Goal: Navigation & Orientation: Find specific page/section

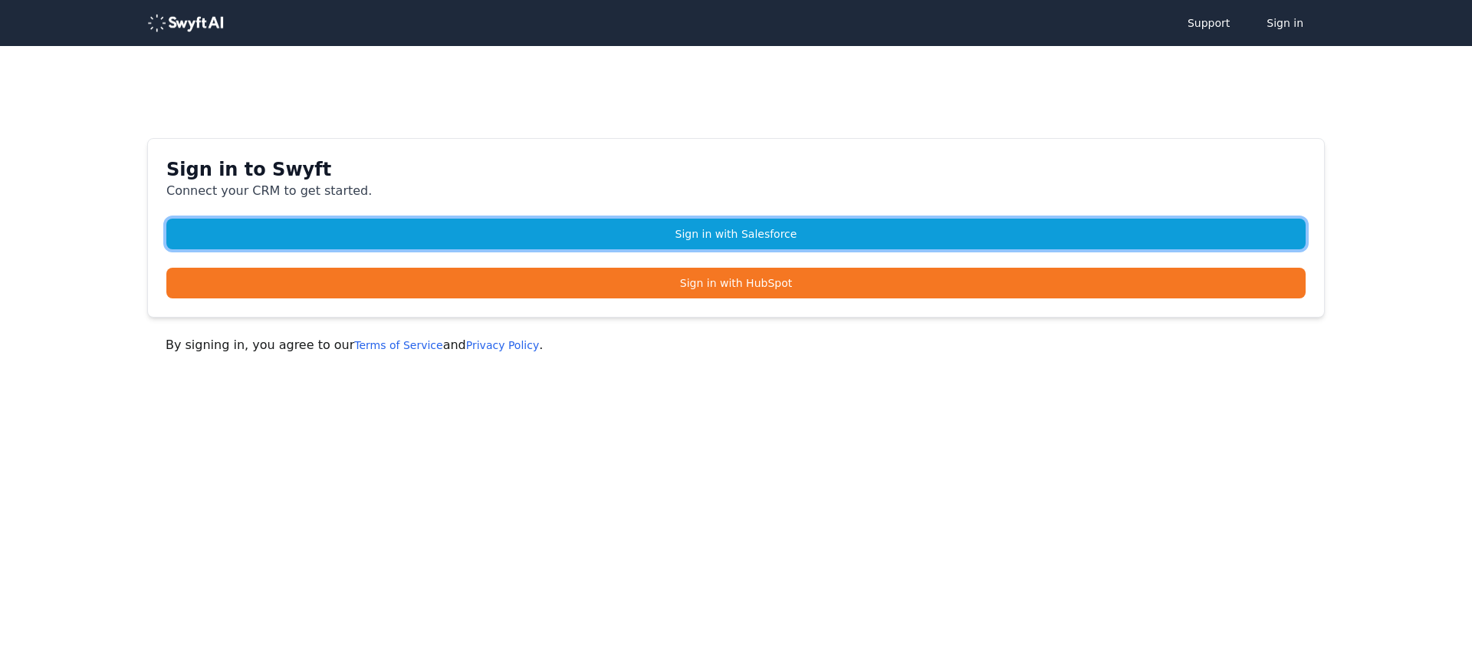
click at [768, 232] on link "Sign in with Salesforce" at bounding box center [736, 234] width 1140 height 31
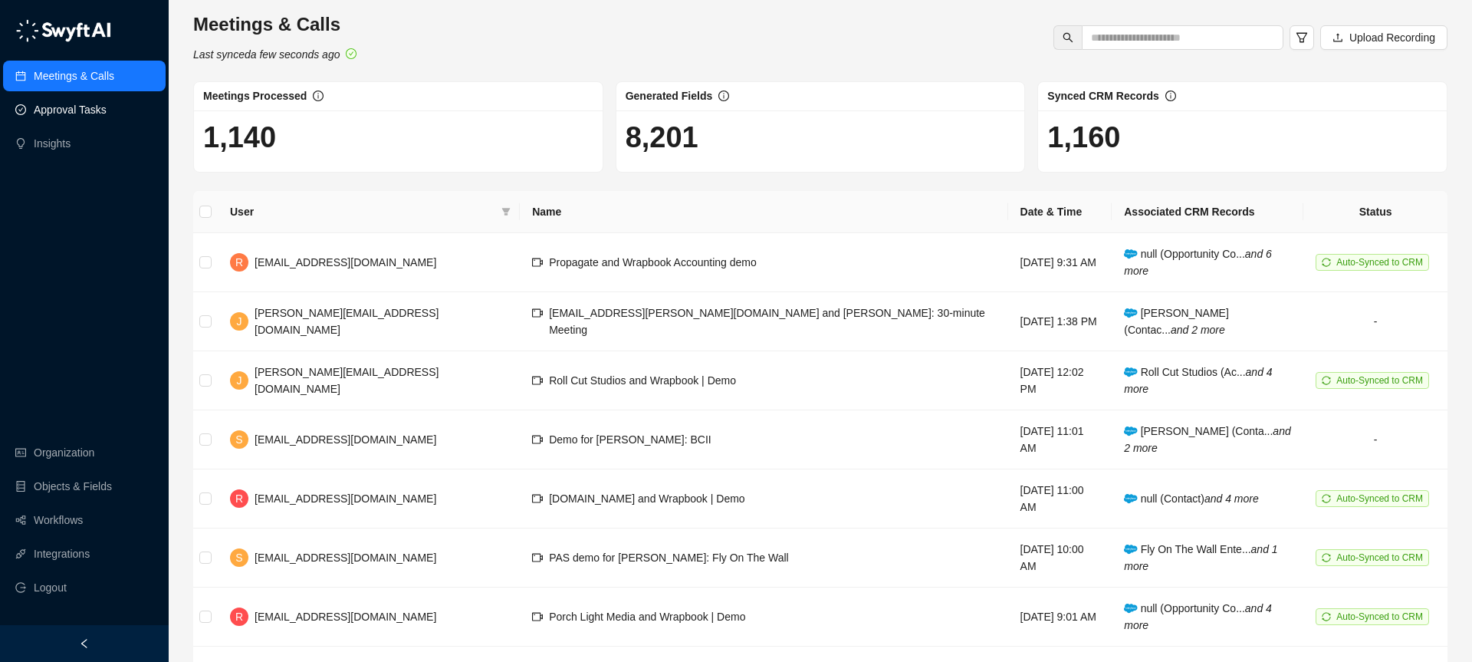
click at [70, 107] on link "Approval Tasks" at bounding box center [70, 109] width 73 height 31
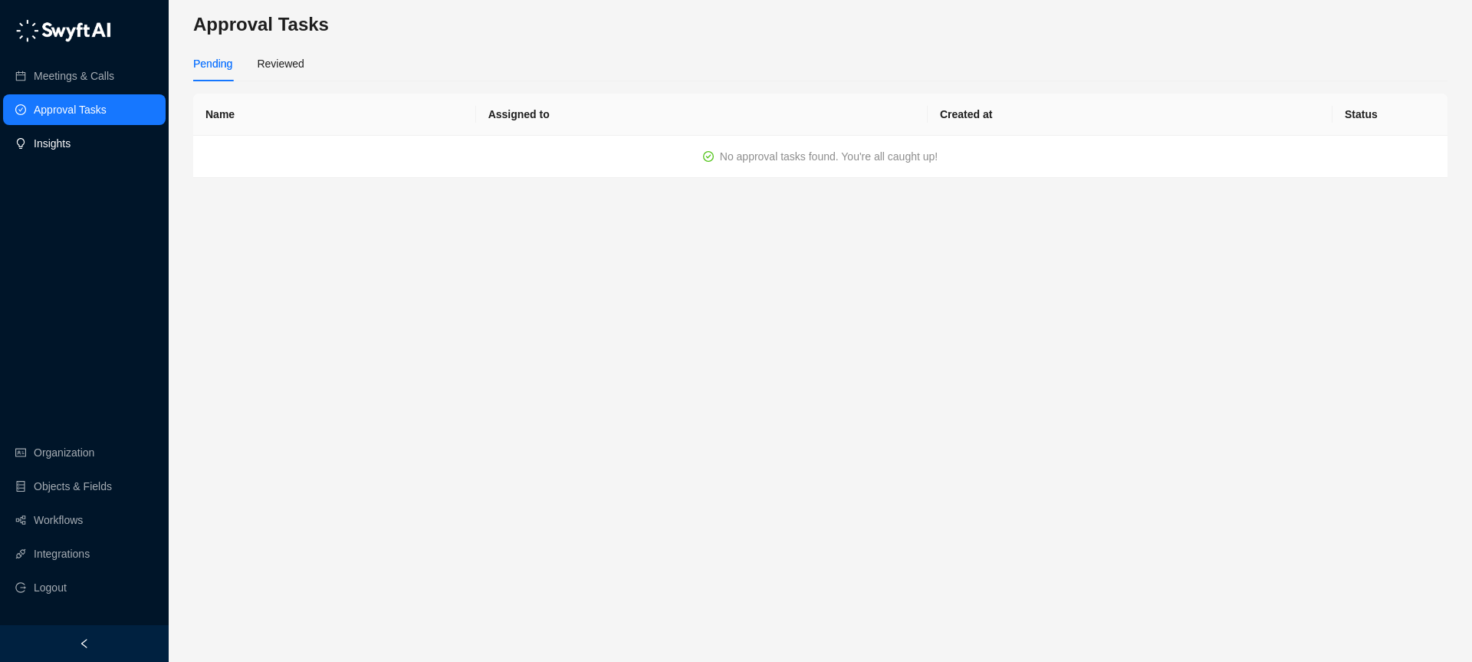
click at [40, 140] on link "Insights" at bounding box center [52, 143] width 37 height 31
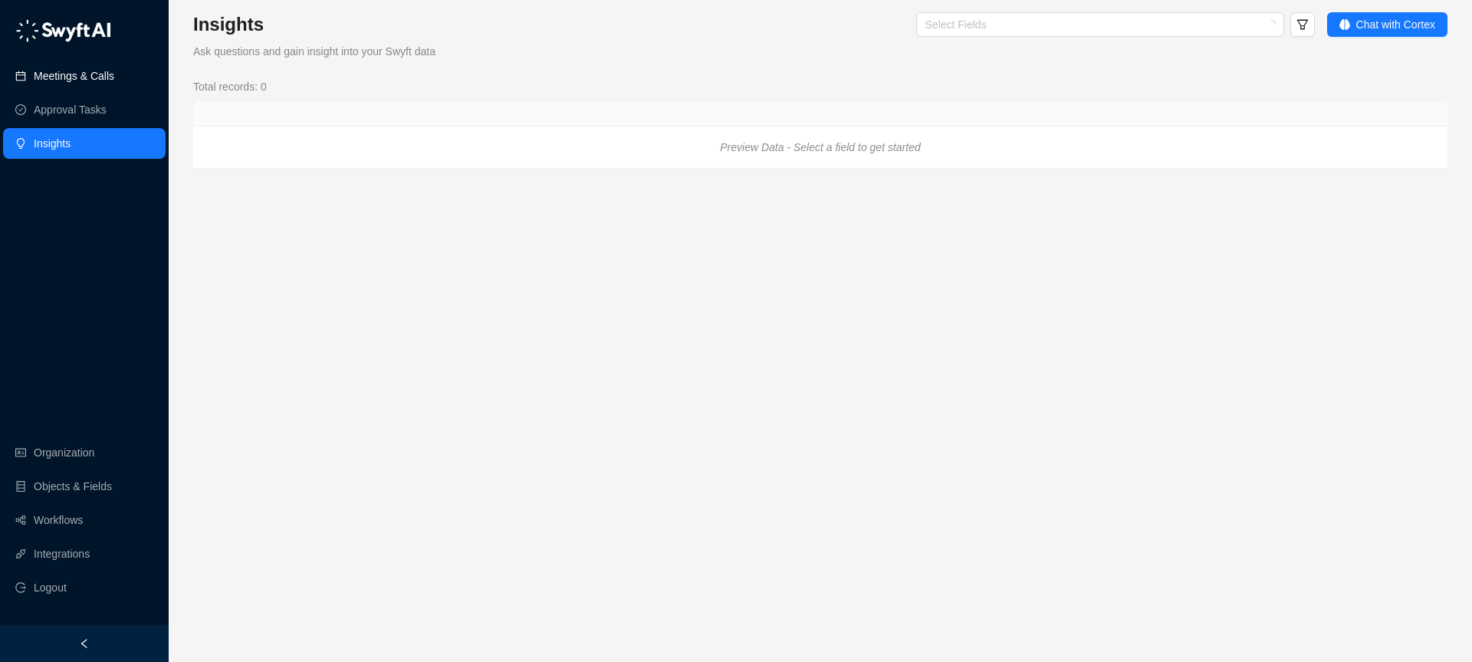
click at [55, 77] on link "Meetings & Calls" at bounding box center [74, 76] width 81 height 31
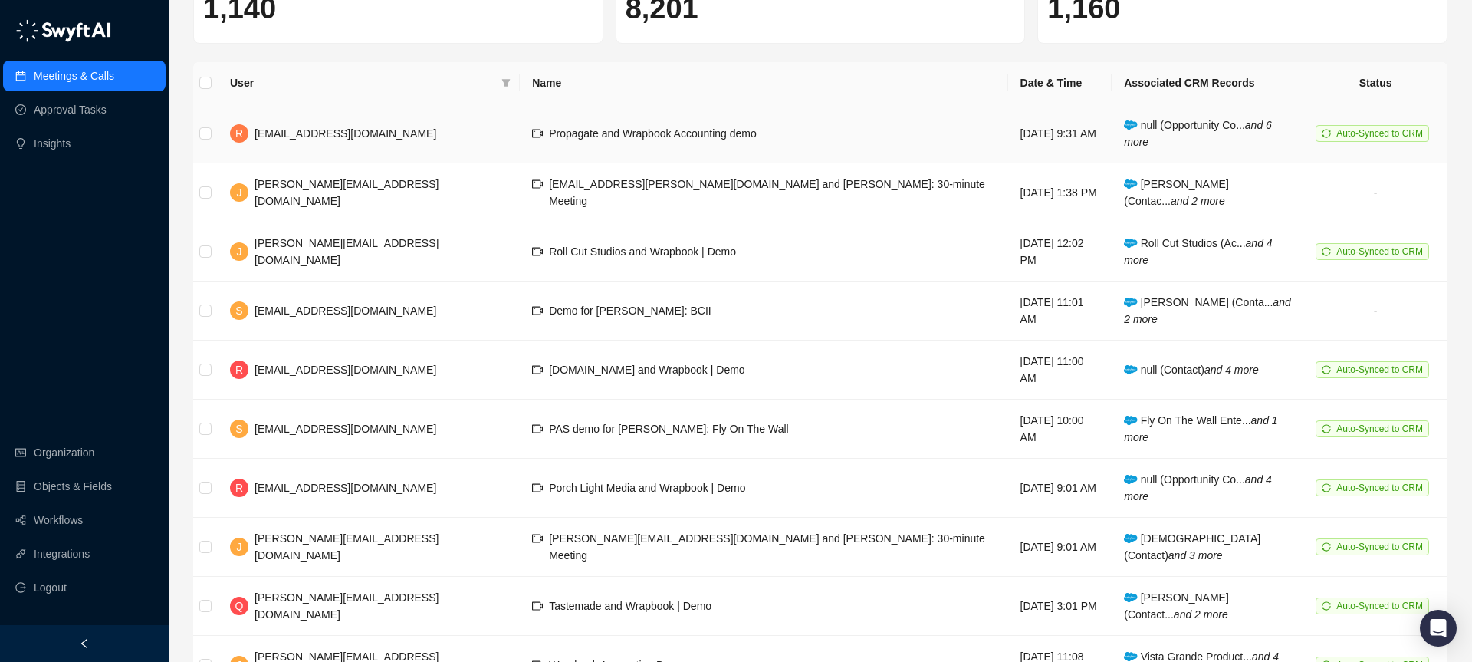
scroll to position [193, 0]
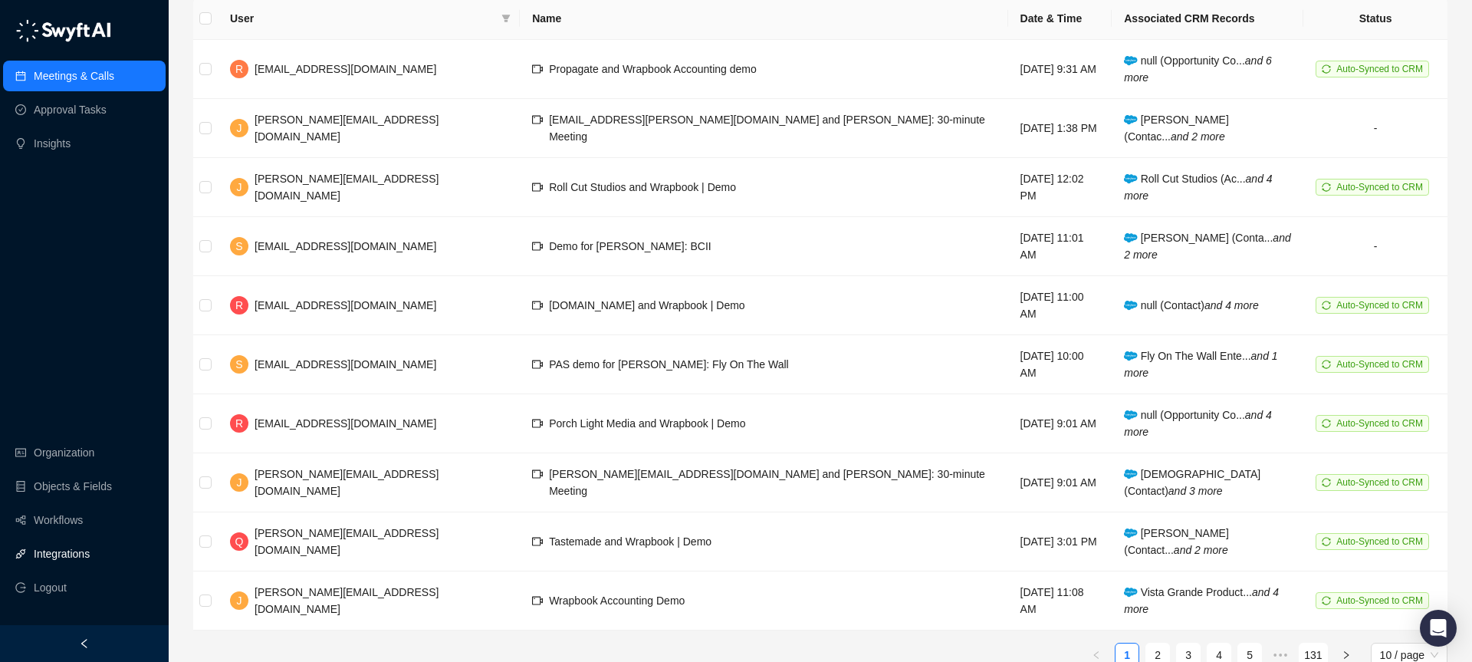
click at [51, 557] on link "Integrations" at bounding box center [62, 553] width 56 height 31
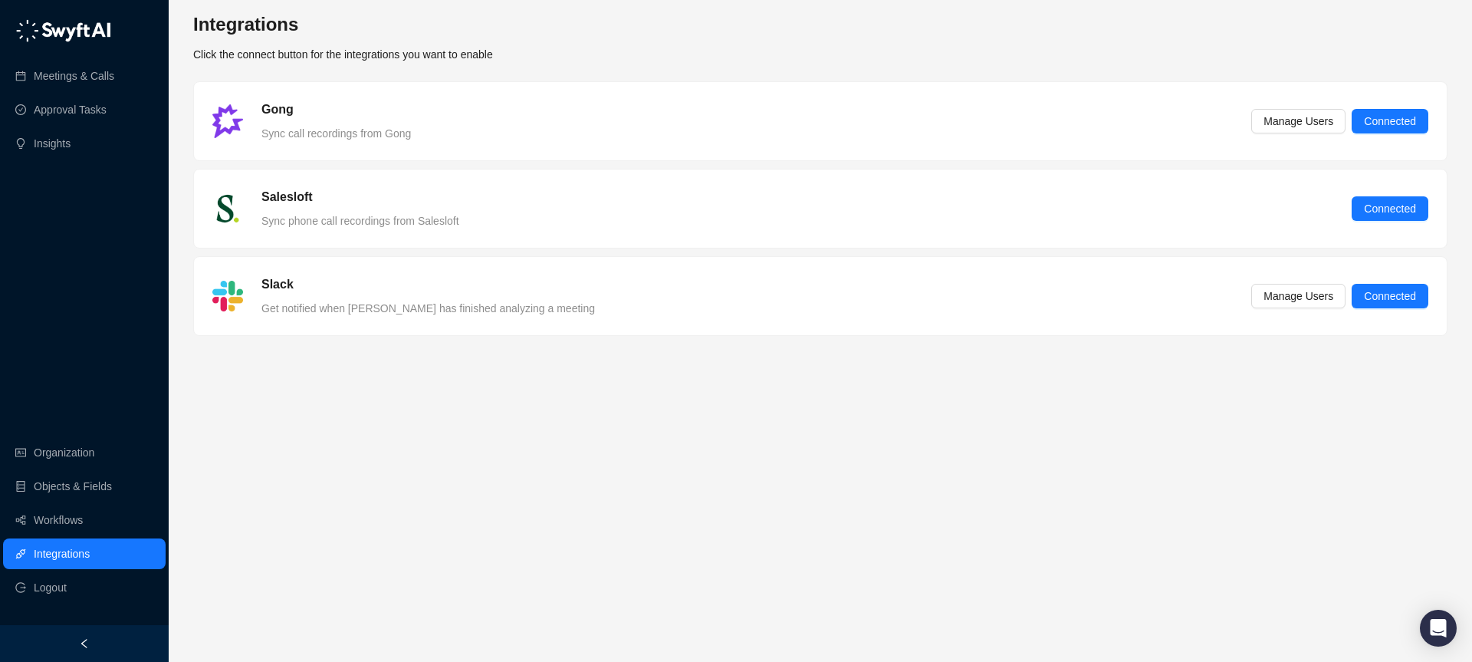
click at [686, 421] on main "Integrations Click the connect button for the integrations you want to enable G…" at bounding box center [820, 330] width 1255 height 637
click at [43, 521] on link "Workflows" at bounding box center [58, 520] width 49 height 31
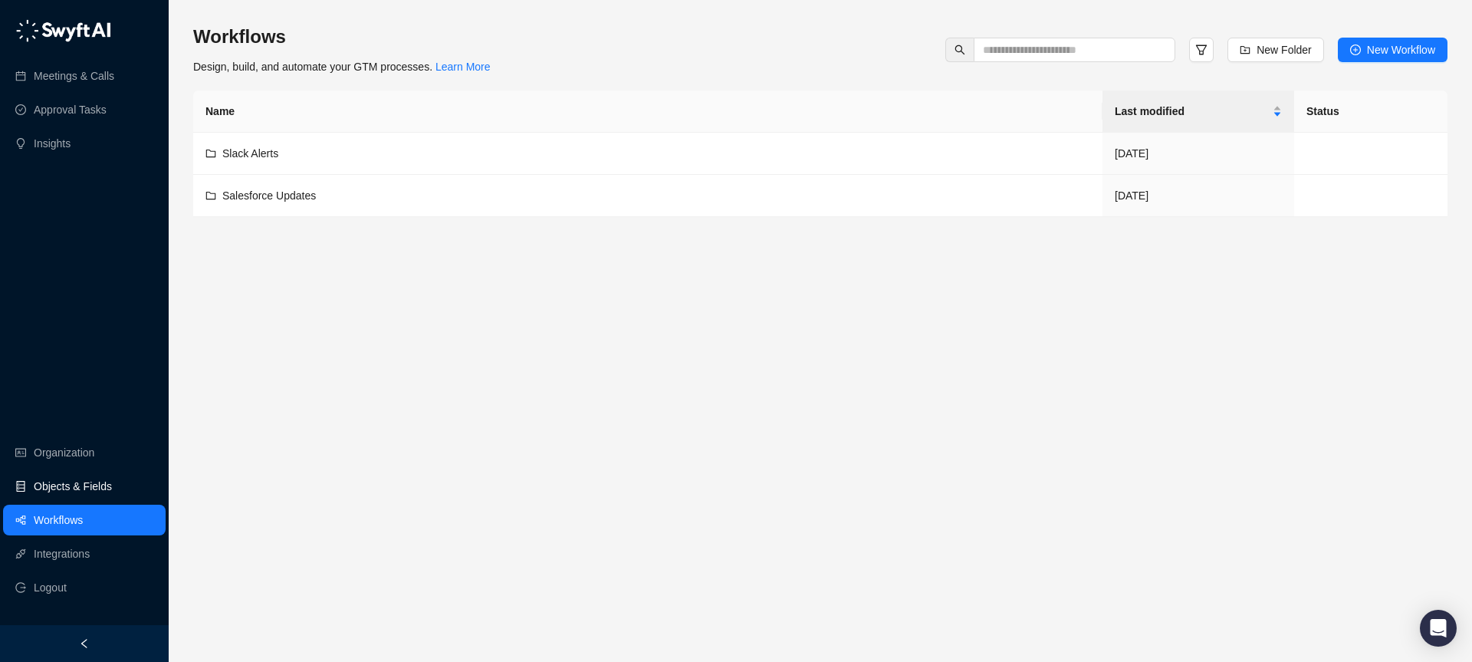
click at [56, 480] on link "Objects & Fields" at bounding box center [73, 486] width 78 height 31
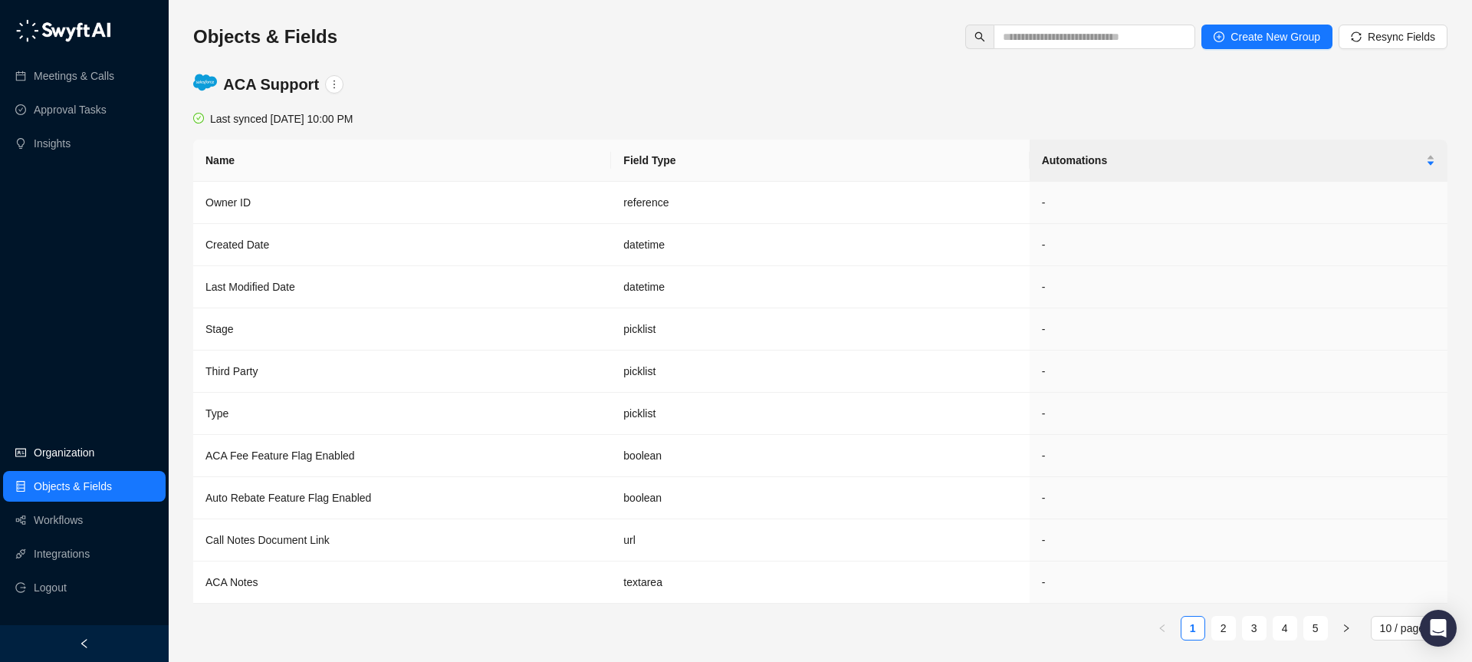
click at [64, 453] on link "Organization" at bounding box center [64, 452] width 61 height 31
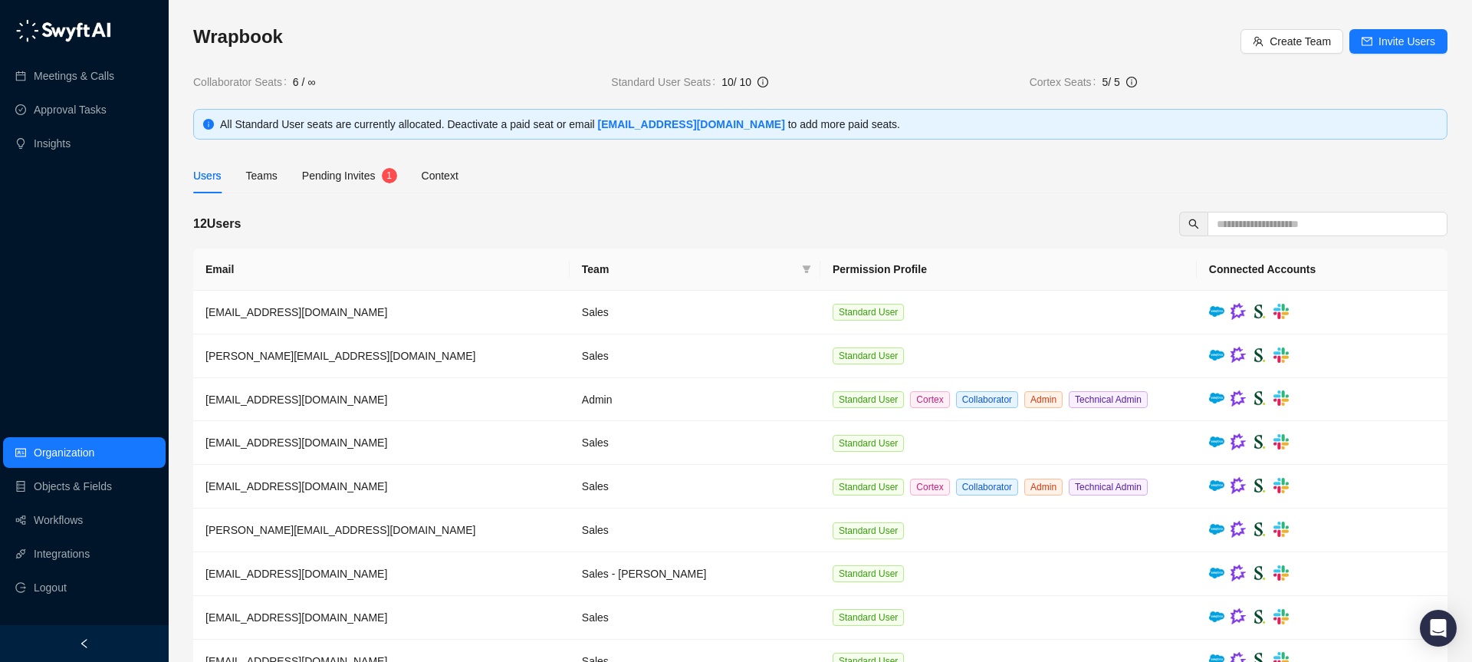
drag, startPoint x: 947, startPoint y: 42, endPoint x: 993, endPoint y: 89, distance: 65.6
click at [948, 44] on h3 "Wrapbook" at bounding box center [717, 37] width 1048 height 25
click at [945, 166] on div "Users Teams Pending Invites 1 Context" at bounding box center [820, 175] width 1255 height 35
